Goal: Task Accomplishment & Management: Manage account settings

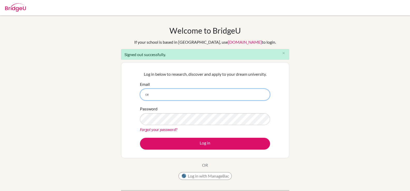
type input "celsanady@cesegypt.com"
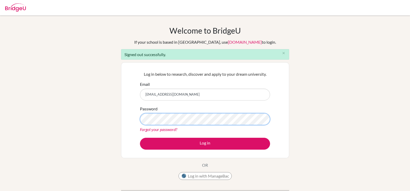
click at [140, 138] on button "Log in" at bounding box center [205, 144] width 130 height 12
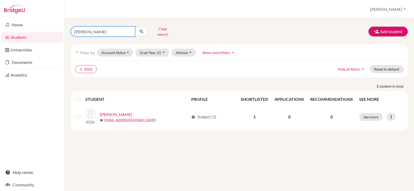
click at [129, 31] on input "[PERSON_NAME]" at bounding box center [103, 32] width 64 height 10
type input "hawaa"
click button "submit" at bounding box center [142, 32] width 14 height 10
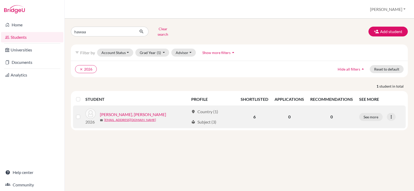
click at [123, 112] on link "[PERSON_NAME], [PERSON_NAME]" at bounding box center [133, 115] width 66 height 6
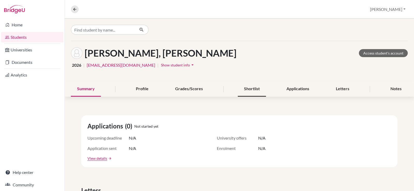
click at [247, 90] on div "Shortlist" at bounding box center [252, 89] width 28 height 15
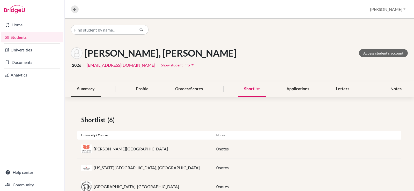
click at [81, 90] on div "Summary" at bounding box center [86, 89] width 30 height 15
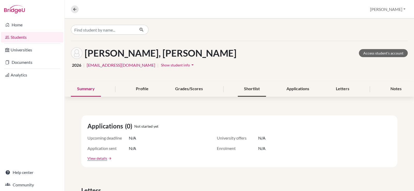
click at [254, 89] on div "Shortlist" at bounding box center [252, 89] width 28 height 15
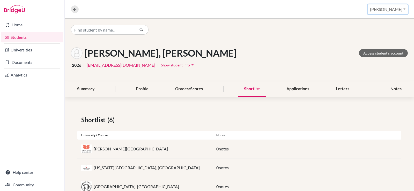
click at [403, 8] on button "[PERSON_NAME]" at bounding box center [388, 9] width 40 height 10
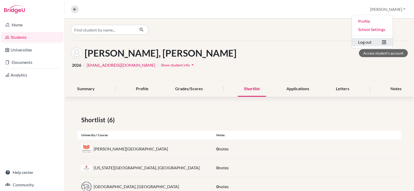
click at [390, 41] on button "Log out" at bounding box center [372, 42] width 41 height 8
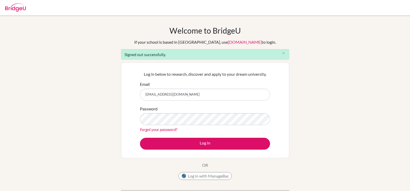
type input "[EMAIL_ADDRESS][DOMAIN_NAME]"
click at [140, 138] on button "Log in" at bounding box center [205, 144] width 130 height 12
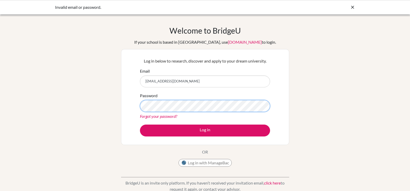
click at [140, 125] on button "Log in" at bounding box center [205, 131] width 130 height 12
drag, startPoint x: 198, startPoint y: 85, endPoint x: 26, endPoint y: 86, distance: 171.6
click at [26, 86] on div "Welcome to [GEOGRAPHIC_DATA] If your school is based in [GEOGRAPHIC_DATA], use …" at bounding box center [205, 110] width 410 height 169
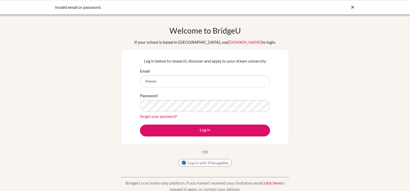
type input "[EMAIL_ADDRESS][DOMAIN_NAME]"
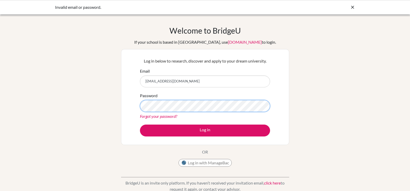
click at [140, 125] on button "Log in" at bounding box center [205, 131] width 130 height 12
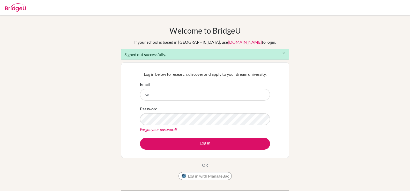
type input "celsanady@cesegypt.com"
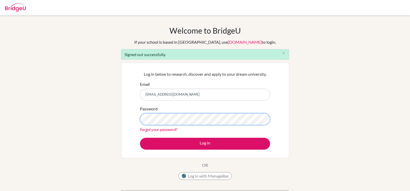
click at [140, 138] on button "Log in" at bounding box center [205, 144] width 130 height 12
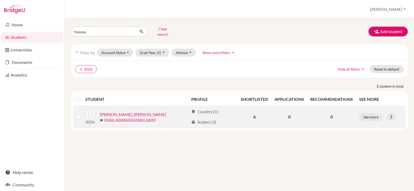
click at [129, 112] on link "HAWAA, Hassan Ahmed" at bounding box center [133, 115] width 66 height 6
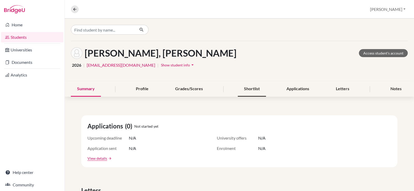
click at [242, 89] on div "Shortlist" at bounding box center [252, 89] width 28 height 15
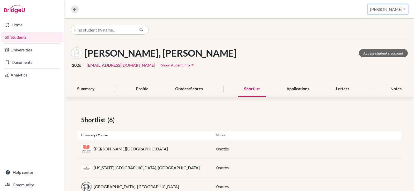
click at [401, 11] on button "[PERSON_NAME]" at bounding box center [388, 9] width 40 height 10
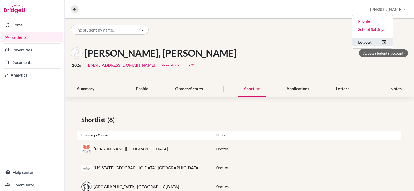
click at [381, 43] on button "Log out" at bounding box center [372, 42] width 41 height 8
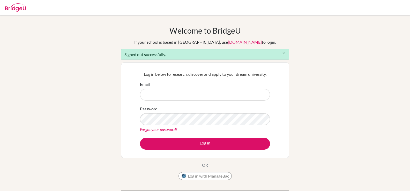
click at [151, 92] on input "Email" at bounding box center [205, 95] width 130 height 12
type input "[EMAIL_ADDRESS][DOMAIN_NAME]"
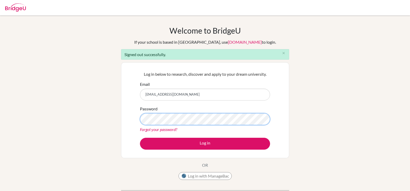
click at [140, 138] on button "Log in" at bounding box center [205, 144] width 130 height 12
